Goal: Information Seeking & Learning: Learn about a topic

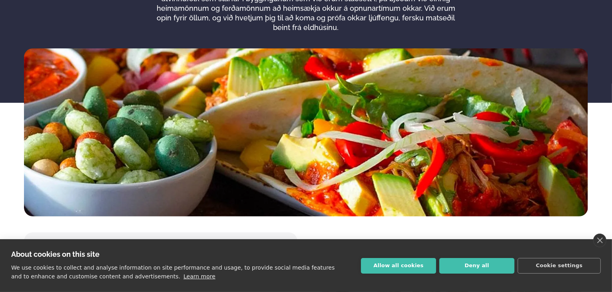
click at [597, 240] on link "close" at bounding box center [599, 240] width 13 height 14
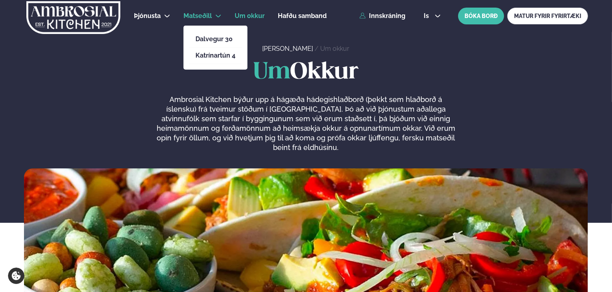
click at [193, 16] on span "Matseðill" at bounding box center [197, 16] width 28 height 8
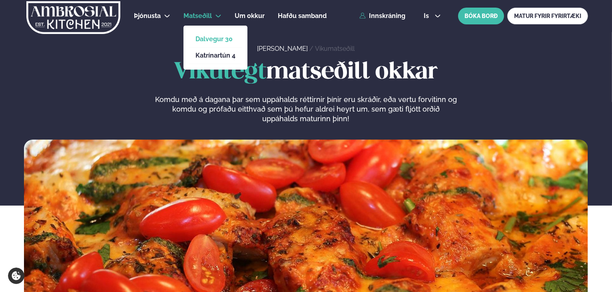
click at [214, 40] on link "Dalvegur 30" at bounding box center [215, 39] width 40 height 6
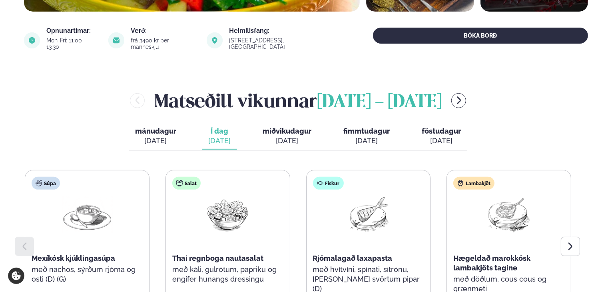
scroll to position [320, 0]
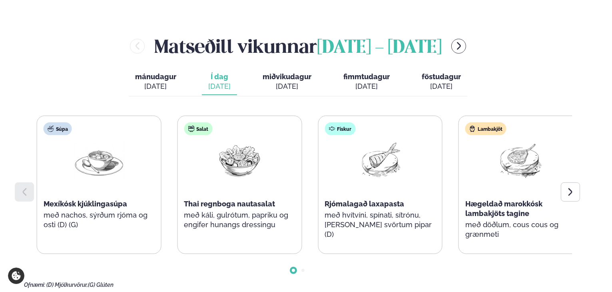
click at [87, 215] on div "Súpa Mexíkósk kjúklingasúpa með nachos, sýrðum rjóma og osti (D) (G)" at bounding box center [99, 180] width 124 height 128
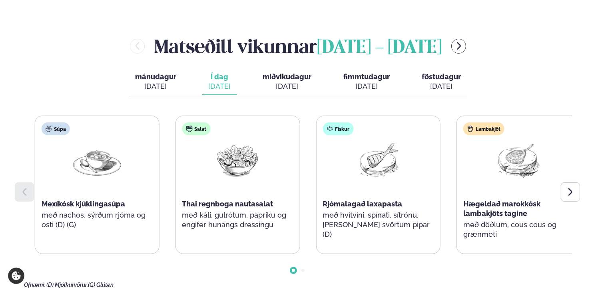
click at [377, 213] on div "Fiskur Rjómalagað laxapasta með hvítvíni, spínati, sítrónu, [PERSON_NAME] svört…" at bounding box center [378, 184] width 124 height 137
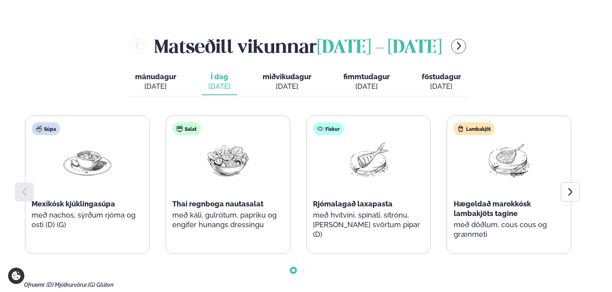
click at [480, 242] on div "Lambakjöt Hægeldað marokkósk lambakjöts tagine með döðlum, cous cous og grænmeti" at bounding box center [509, 184] width 124 height 137
click at [216, 226] on div "Salat Thai regnboga nautasalat með káli, gulrótum, papriku og engifer hunangs d…" at bounding box center [228, 180] width 124 height 128
click at [278, 218] on p "með káli, gulrótum, papriku og engifer hunangs dressingu" at bounding box center [228, 219] width 111 height 19
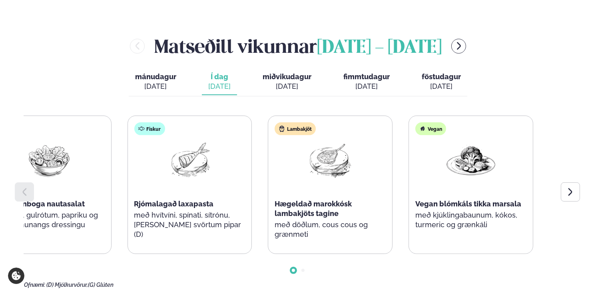
click at [161, 214] on div "Fiskur Rjómalagað laxapasta með hvítvíni, spínati, sítrónu, [PERSON_NAME] svört…" at bounding box center [190, 184] width 124 height 137
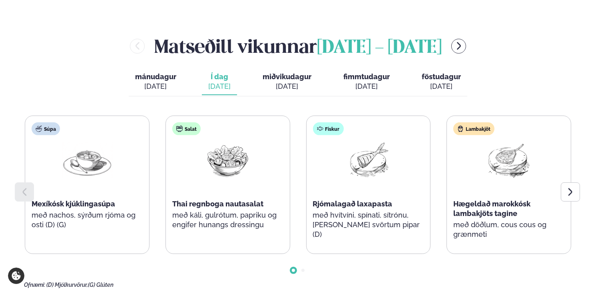
click at [289, 81] on div "[DATE]" at bounding box center [286, 86] width 49 height 10
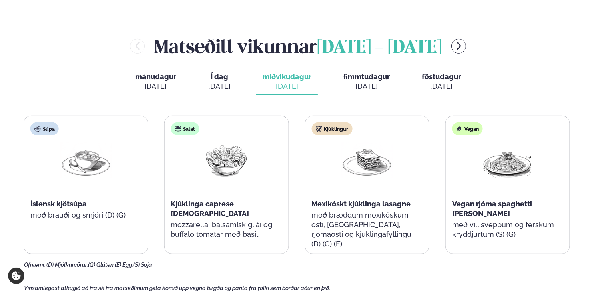
click at [518, 223] on div "Vegan Vegan rjóma spaghetti [PERSON_NAME] með villisveppum og ferskum kryddjurt…" at bounding box center [507, 184] width 124 height 137
click at [512, 202] on div "Vegan Vegan rjóma spaghetti [PERSON_NAME] með villisveppum og ferskum kryddjurt…" at bounding box center [508, 184] width 124 height 137
click at [500, 208] on div "Vegan Vegan rjóma spaghetti [PERSON_NAME] með villisveppum og ferskum kryddjurt…" at bounding box center [508, 184] width 124 height 137
click at [500, 220] on p "með villisveppum og ferskum kryddjurtum (S) (G)" at bounding box center [508, 229] width 111 height 19
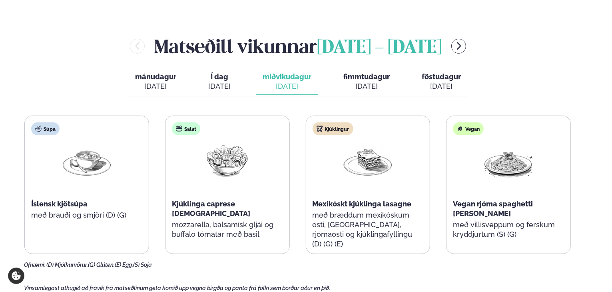
click at [500, 220] on p "með villisveppum og ferskum kryddjurtum (S) (G)" at bounding box center [508, 229] width 111 height 19
click at [227, 220] on p "mozzarella, balsamísk gljái og buffalo tómatar með basil" at bounding box center [227, 229] width 111 height 19
click at [219, 220] on p "mozzarella, balsamísk gljái og buffalo tómatar með basil" at bounding box center [227, 229] width 111 height 19
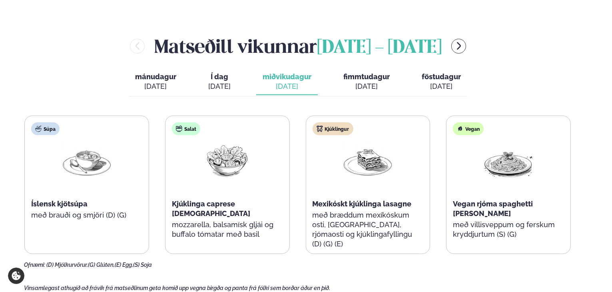
click at [219, 220] on p "mozzarella, balsamísk gljái og buffalo tómatar með basil" at bounding box center [227, 229] width 111 height 19
click at [367, 72] on span "fimmtudagur" at bounding box center [366, 76] width 46 height 8
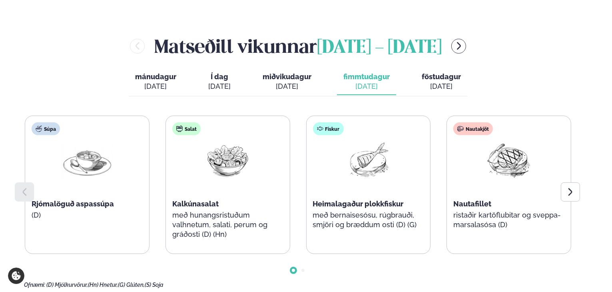
click at [342, 229] on div "Fiskur Heimalagaður plokkfiskur með bernaisesósu, rúgbrauði, smjöri og bræddum …" at bounding box center [368, 180] width 124 height 128
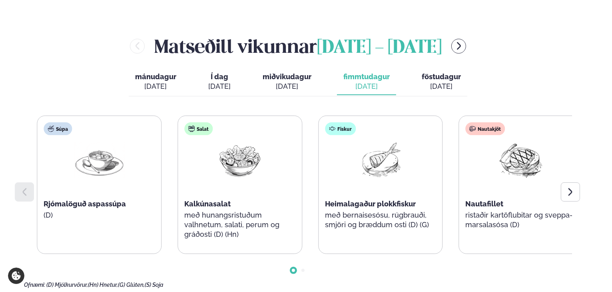
click at [219, 242] on div "Salat Kalkúnasalat með hunangsristuðum valhnetum, salati, perum og gráðosti (D)…" at bounding box center [240, 184] width 124 height 137
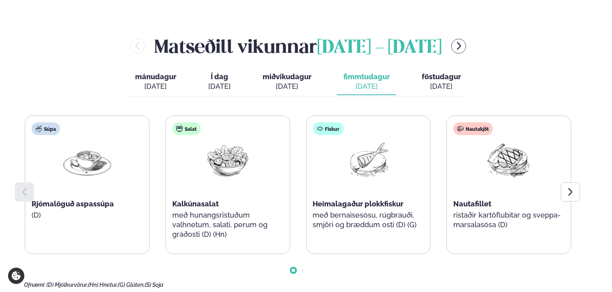
click at [431, 81] on div "[DATE]" at bounding box center [440, 86] width 39 height 10
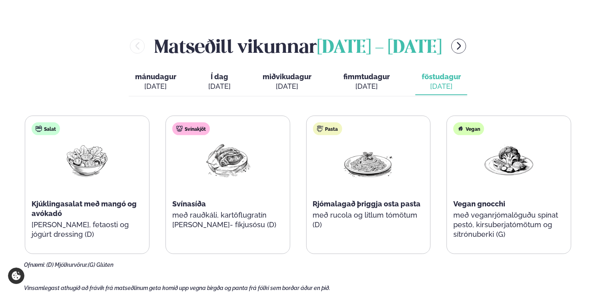
click at [366, 210] on p "með rucola og litlum tómötum (D)" at bounding box center [368, 219] width 111 height 19
click at [239, 210] on p "með rauðkáli, kartöflugratín [PERSON_NAME]- fíkjusósu (D)" at bounding box center [227, 219] width 111 height 19
click at [240, 210] on p "með rauðkáli, kartöflugratín [PERSON_NAME]- fíkjusósu (D)" at bounding box center [227, 219] width 111 height 19
click at [288, 81] on div "[DATE]" at bounding box center [286, 86] width 49 height 10
